Goal: Navigation & Orientation: Find specific page/section

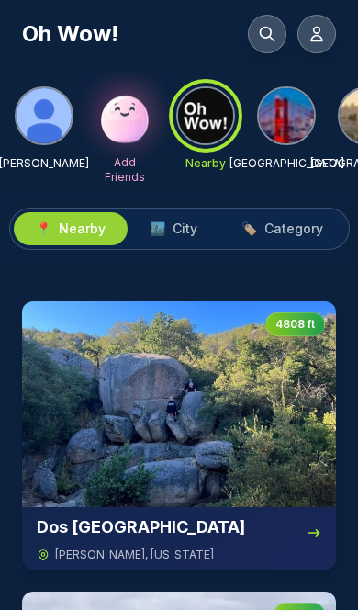
click at [316, 28] on icon at bounding box center [317, 34] width 18 height 18
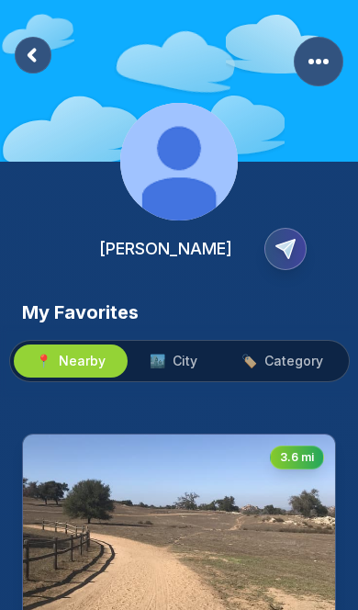
click at [187, 356] on span "City" at bounding box center [185, 361] width 25 height 18
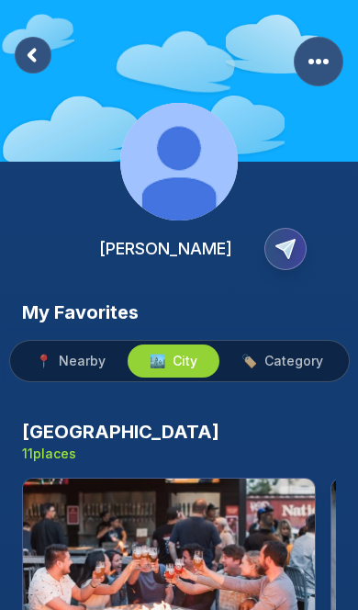
click at [286, 367] on span "Category" at bounding box center [294, 361] width 59 height 18
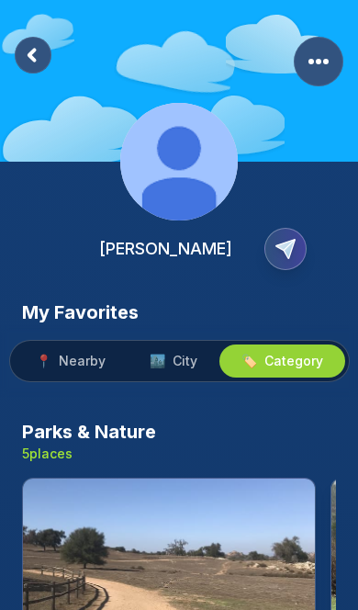
click at [282, 244] on icon "Copy Profile Link" at bounding box center [286, 249] width 18 height 18
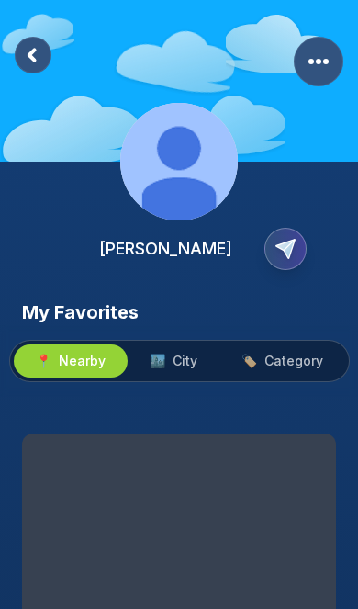
click at [324, 64] on rect "More Options" at bounding box center [319, 62] width 50 height 50
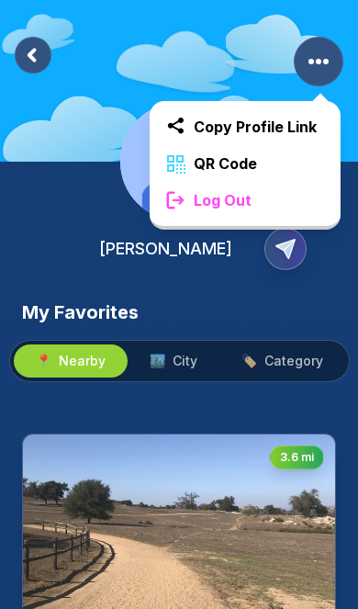
click at [264, 198] on div "Log Out" at bounding box center [245, 200] width 191 height 37
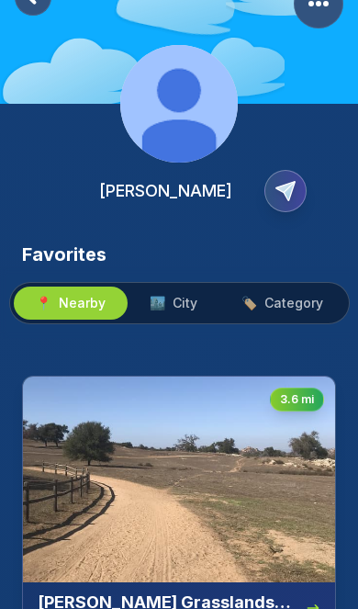
scroll to position [67, 0]
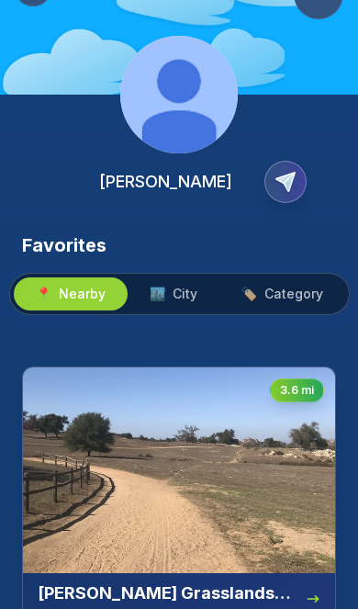
click at [207, 490] on img at bounding box center [179, 470] width 312 height 206
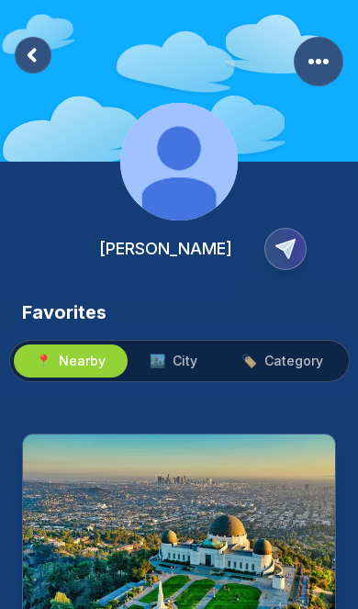
click at [176, 349] on button "🏙️ City" at bounding box center [174, 361] width 92 height 33
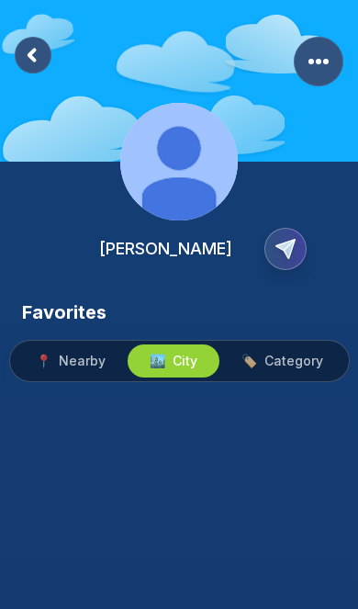
click at [80, 355] on span "Nearby" at bounding box center [82, 361] width 47 height 18
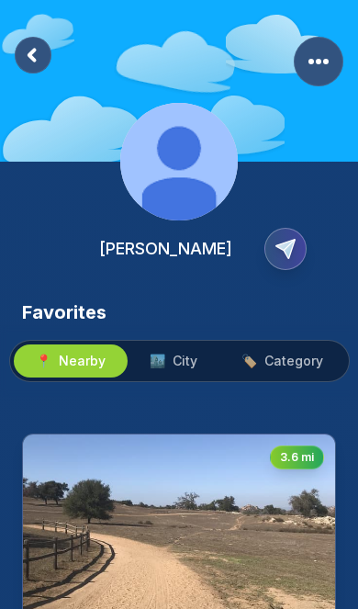
click at [172, 356] on span "🏙️ City" at bounding box center [174, 361] width 48 height 18
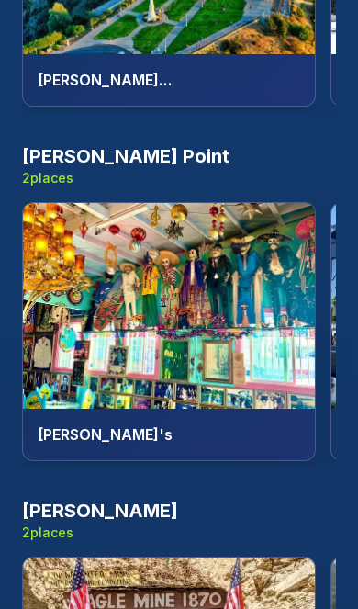
scroll to position [986, 0]
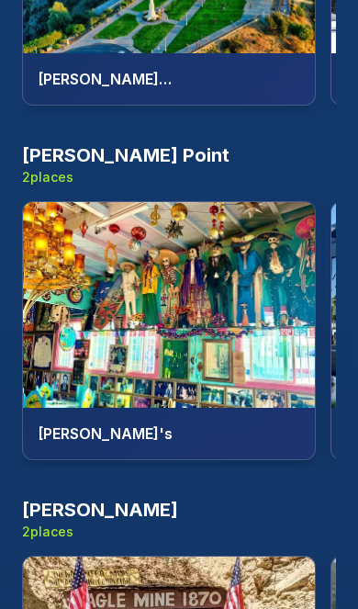
click at [214, 341] on img at bounding box center [169, 305] width 292 height 206
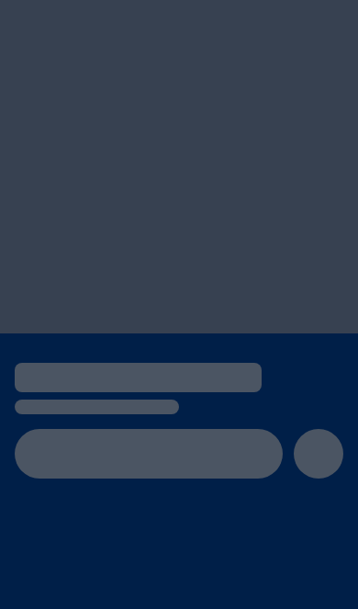
scroll to position [107, 0]
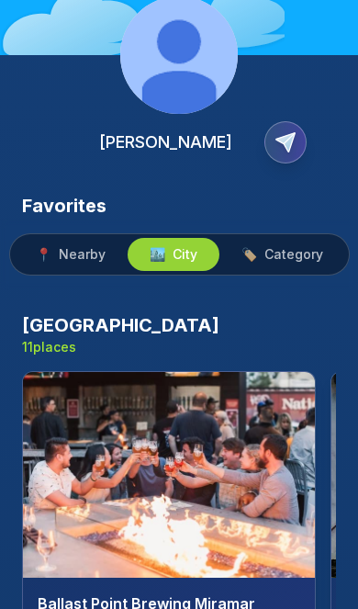
click at [288, 261] on span "Category" at bounding box center [294, 254] width 59 height 18
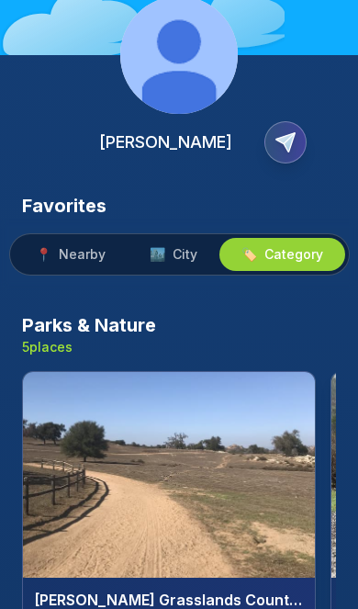
click at [182, 474] on img at bounding box center [169, 475] width 292 height 206
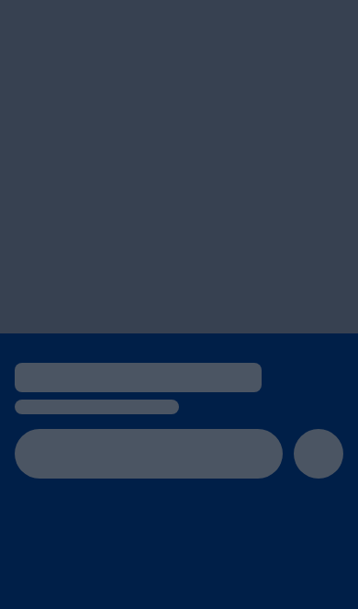
click at [227, 276] on div at bounding box center [179, 166] width 358 height 333
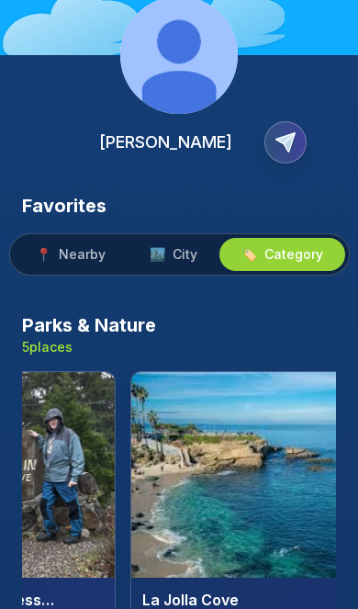
scroll to position [0, 513]
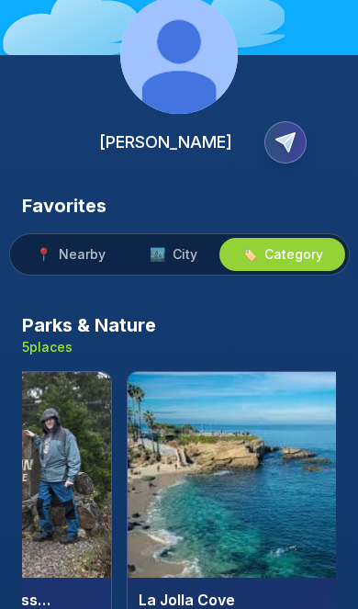
click at [256, 468] on img at bounding box center [274, 475] width 292 height 206
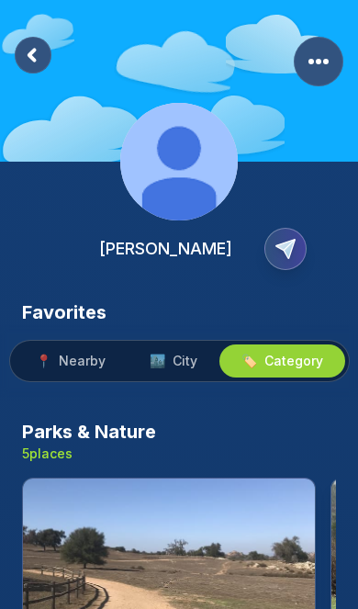
click at [19, 62] on rect at bounding box center [33, 55] width 37 height 37
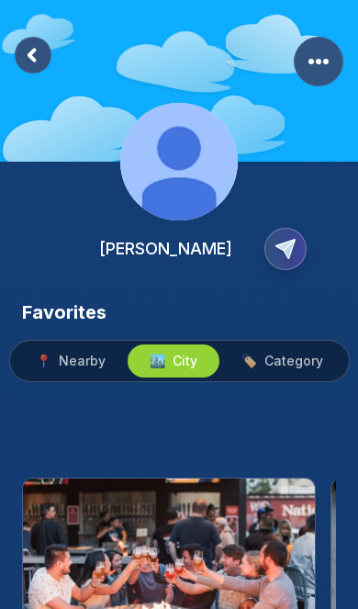
click at [31, 61] on rect at bounding box center [33, 55] width 37 height 37
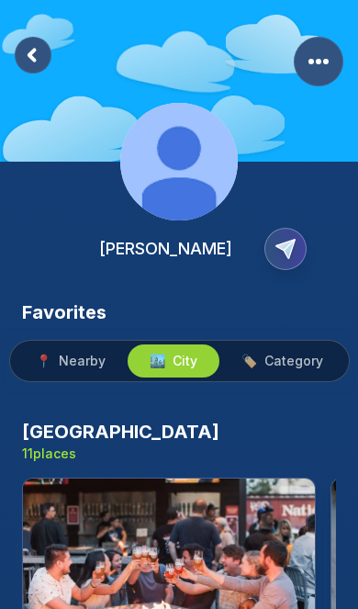
click at [37, 52] on rect at bounding box center [33, 55] width 37 height 37
click at [33, 60] on icon at bounding box center [32, 55] width 6 height 10
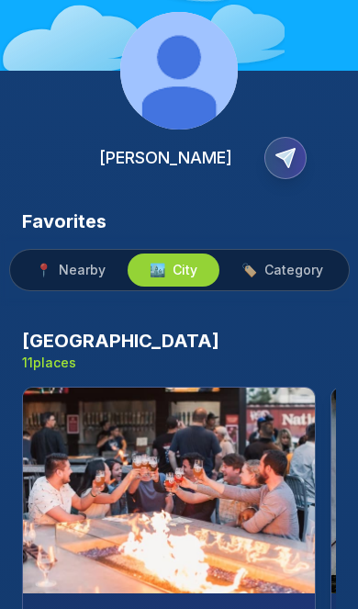
click at [186, 484] on img at bounding box center [169, 491] width 292 height 206
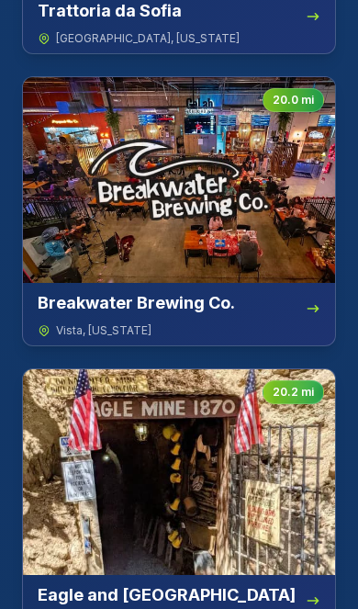
click at [187, 481] on img at bounding box center [179, 472] width 312 height 206
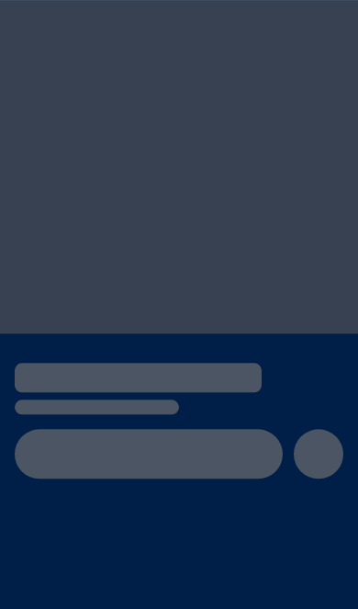
scroll to position [30, 0]
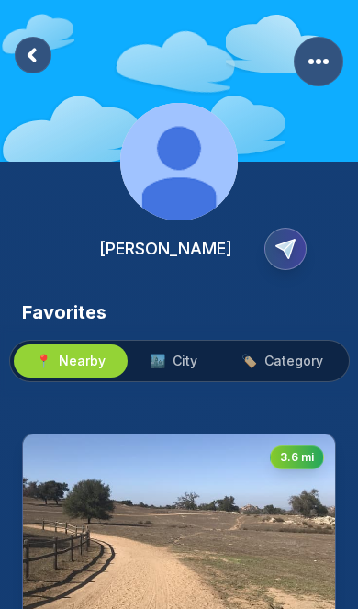
click at [285, 245] on icon "Copy Profile Link" at bounding box center [286, 249] width 18 height 18
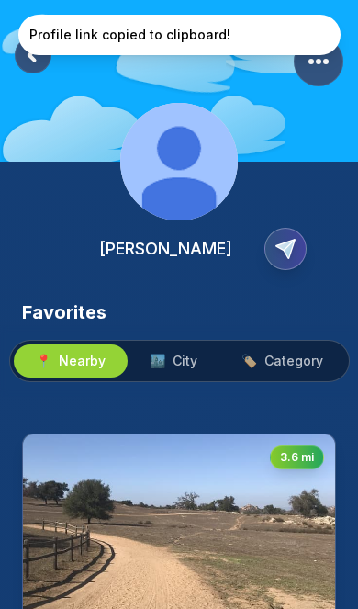
click at [298, 137] on div "[PERSON_NAME]" at bounding box center [179, 149] width 358 height 299
click at [319, 66] on rect "More Options" at bounding box center [319, 62] width 50 height 50
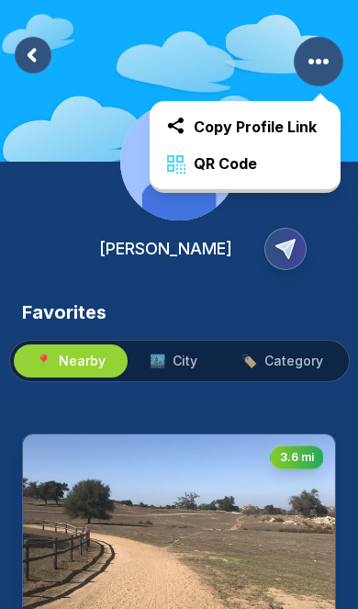
click at [36, 66] on rect at bounding box center [33, 55] width 37 height 37
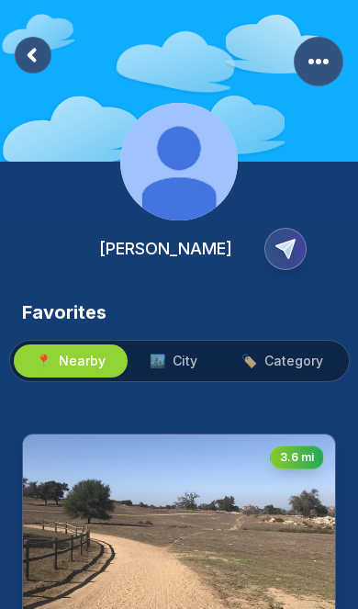
click at [30, 61] on rect at bounding box center [33, 55] width 37 height 37
click at [30, 60] on rect at bounding box center [33, 55] width 37 height 37
